Goal: Navigation & Orientation: Go to known website

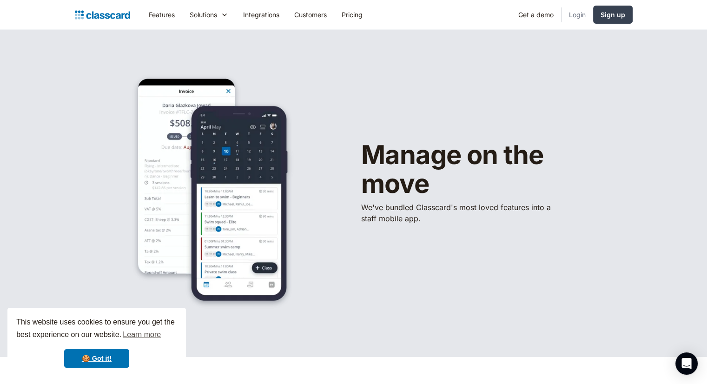
click at [577, 17] on link "Login" at bounding box center [578, 14] width 32 height 21
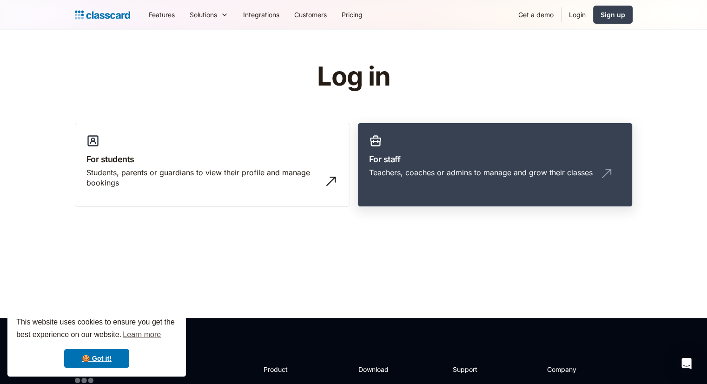
click at [428, 152] on link "For staff Teachers, coaches or admins to manage and grow their classes" at bounding box center [495, 165] width 275 height 85
